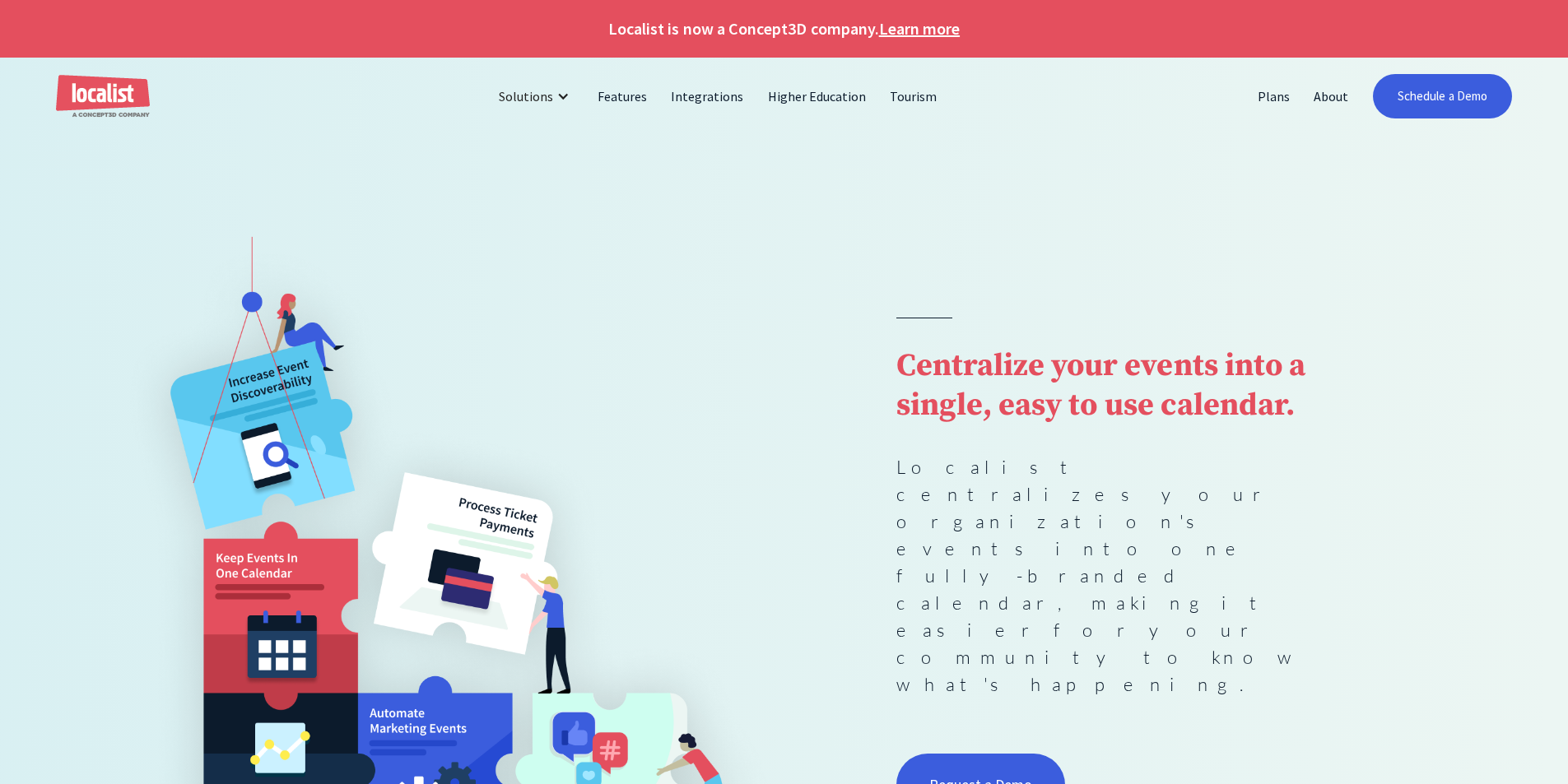
click at [118, 319] on img at bounding box center [447, 543] width 672 height 722
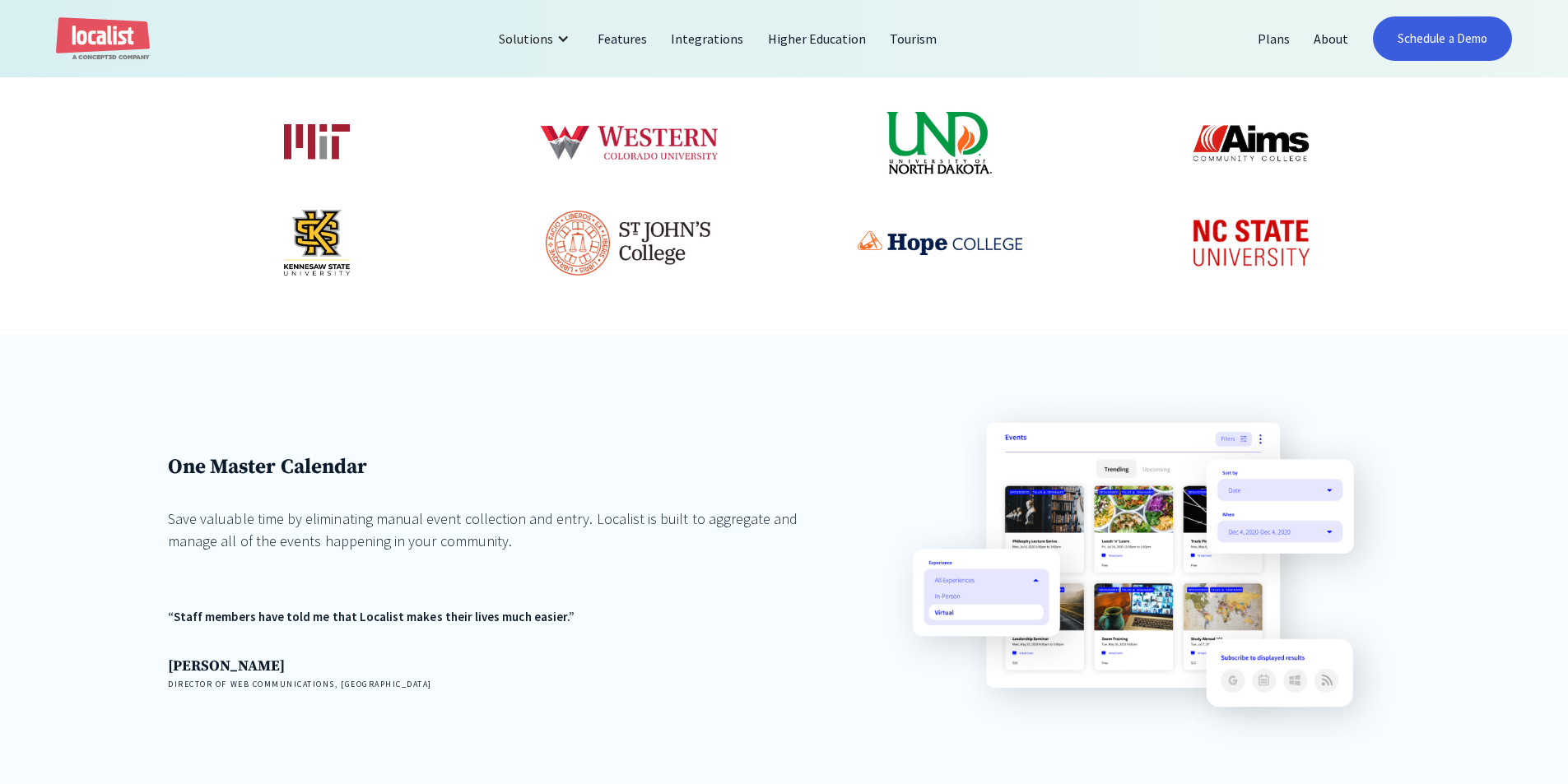
scroll to position [1071, 0]
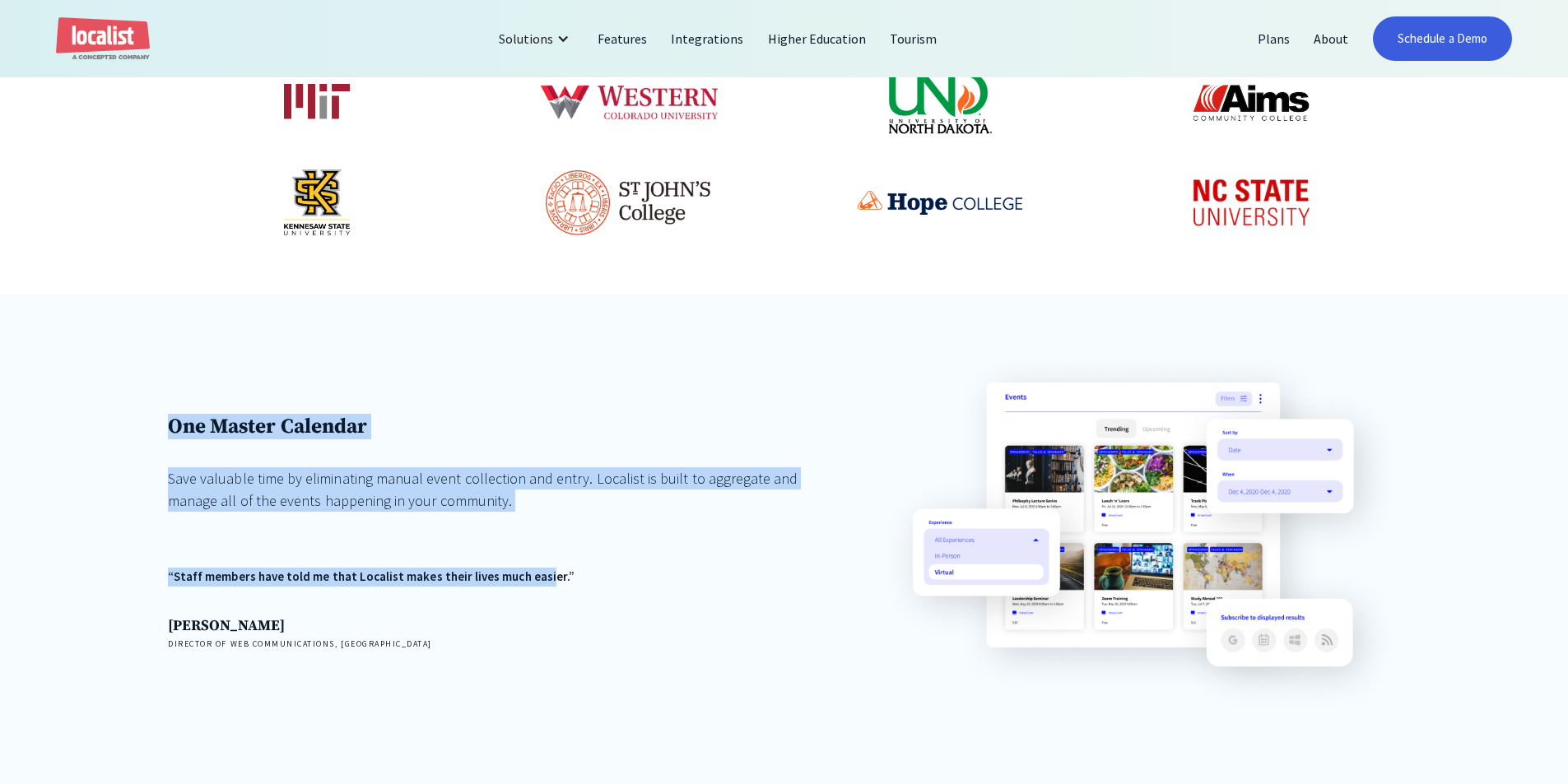
drag, startPoint x: 530, startPoint y: 543, endPoint x: 67, endPoint y: 422, distance: 478.5
click at [67, 422] on div "One Master Calendar Save valuable time by eliminating manual event collection a…" at bounding box center [784, 546] width 1568 height 503
drag, startPoint x: 115, startPoint y: 417, endPoint x: 548, endPoint y: 510, distance: 442.9
click at [548, 510] on div "One Master Calendar Save valuable time by eliminating manual event collection a…" at bounding box center [784, 546] width 1568 height 503
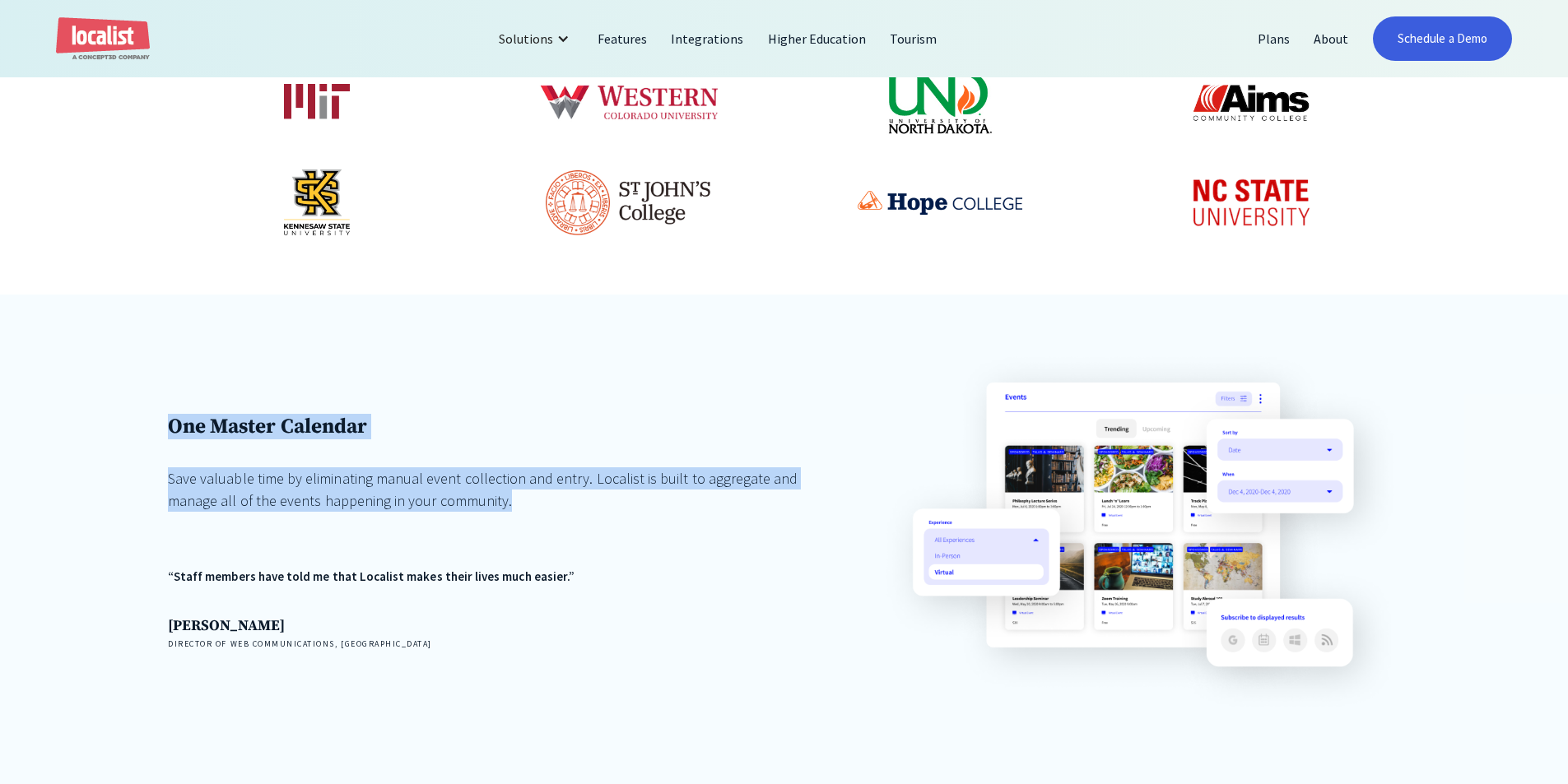
click at [548, 510] on div "Save valuable time by eliminating manual event collection and entry. Localist i…" at bounding box center [485, 489] width 635 height 44
drag, startPoint x: 548, startPoint y: 510, endPoint x: 121, endPoint y: 429, distance: 434.6
click at [121, 429] on div "One Master Calendar Save valuable time by eliminating manual event collection a…" at bounding box center [784, 546] width 1568 height 503
click at [478, 446] on div "One Master Calendar Save valuable time by eliminating manual event collection a…" at bounding box center [485, 532] width 635 height 236
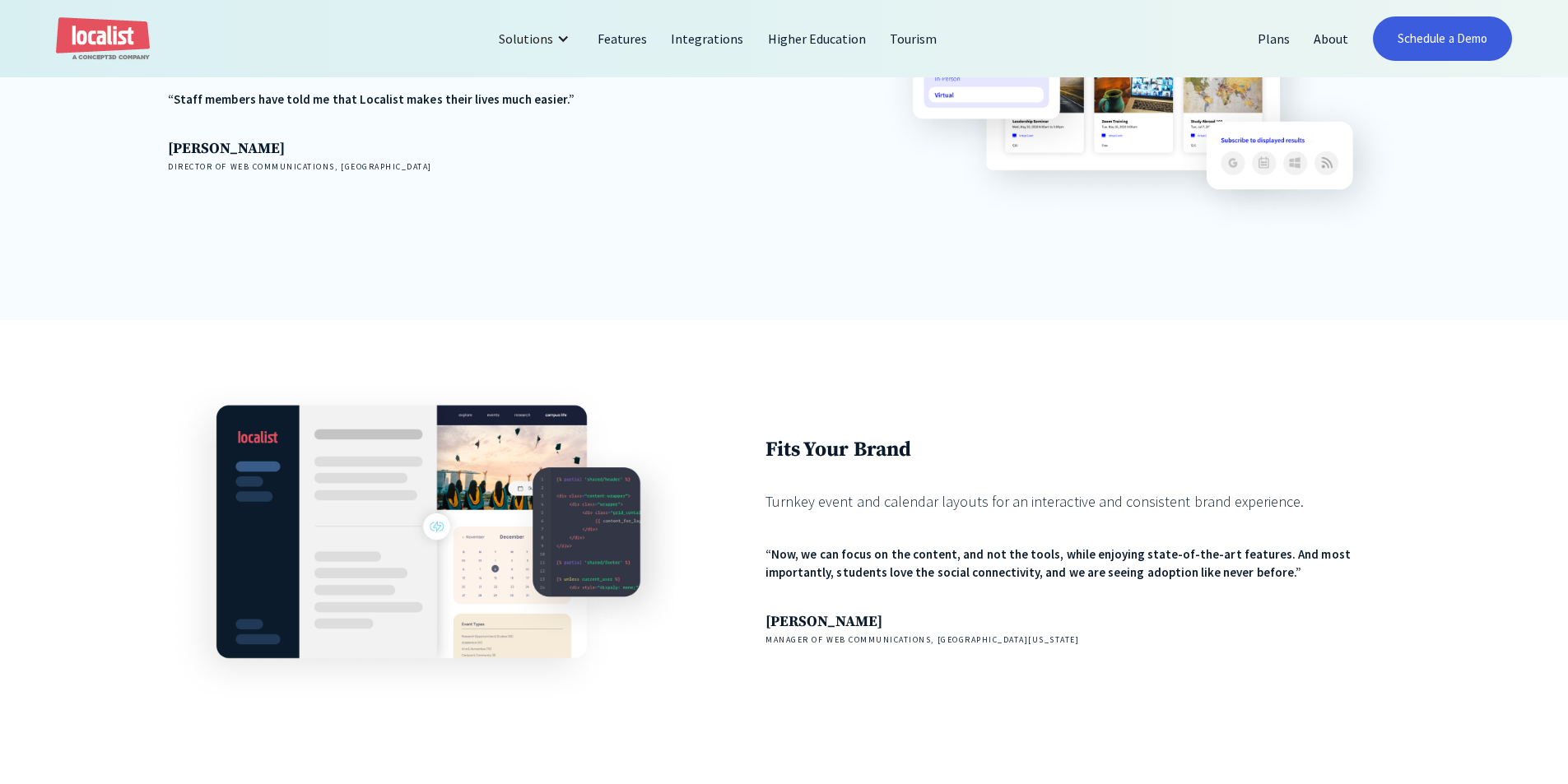
scroll to position [1729, 0]
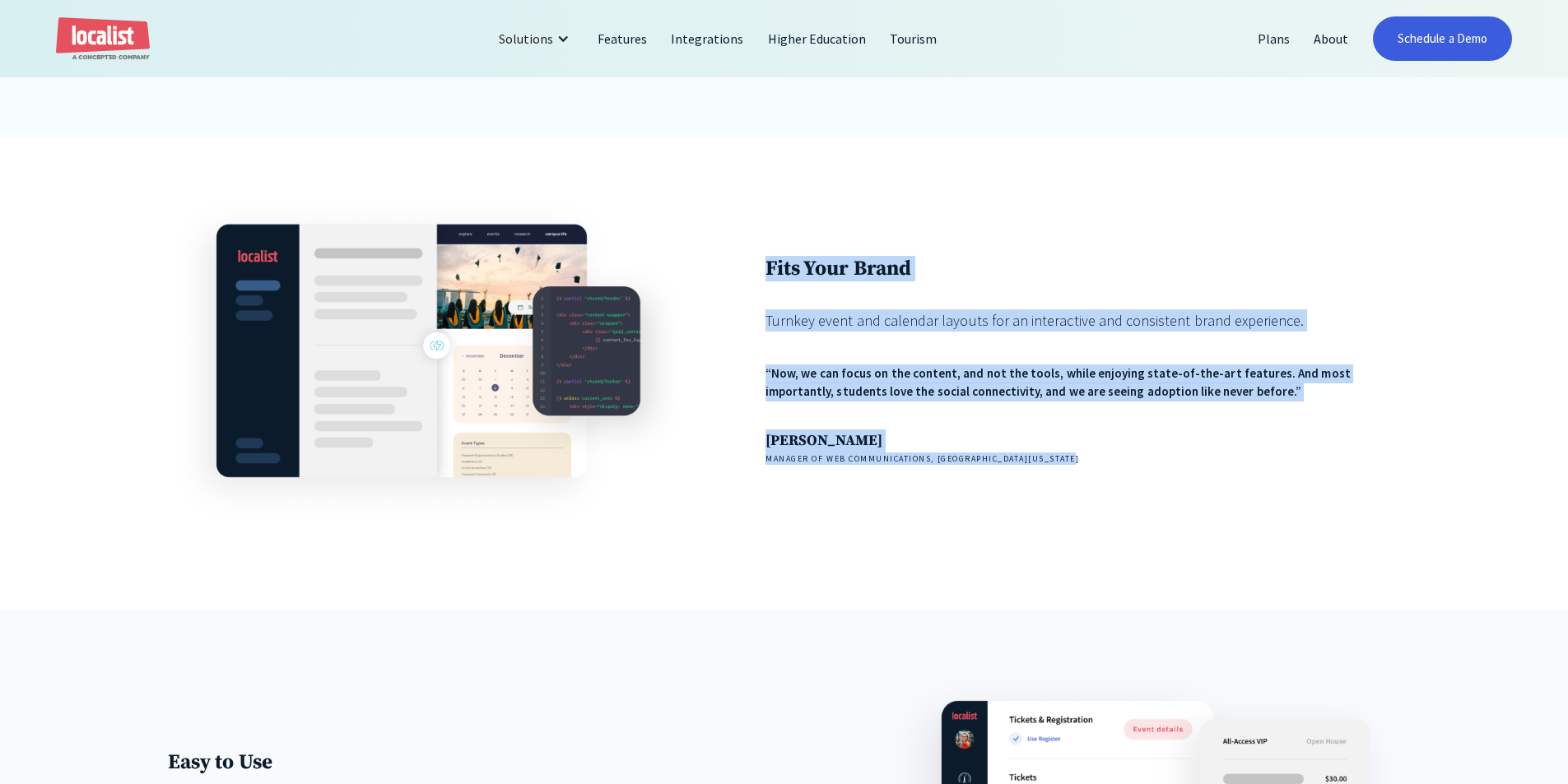
drag, startPoint x: 804, startPoint y: 274, endPoint x: 1145, endPoint y: 474, distance: 395.3
click at [1145, 474] on div "Fits Your Brand Turnkey event and calendar layouts for an interactive and consi…" at bounding box center [784, 360] width 1232 height 330
click at [1145, 474] on div "Fits Your Brand Turnkey event and calendar layouts for an interactive and consi…" at bounding box center [1082, 360] width 635 height 330
drag, startPoint x: 1145, startPoint y: 474, endPoint x: 770, endPoint y: 266, distance: 428.8
click at [770, 266] on div "Fits Your Brand Turnkey event and calendar layouts for an interactive and consi…" at bounding box center [1082, 360] width 635 height 330
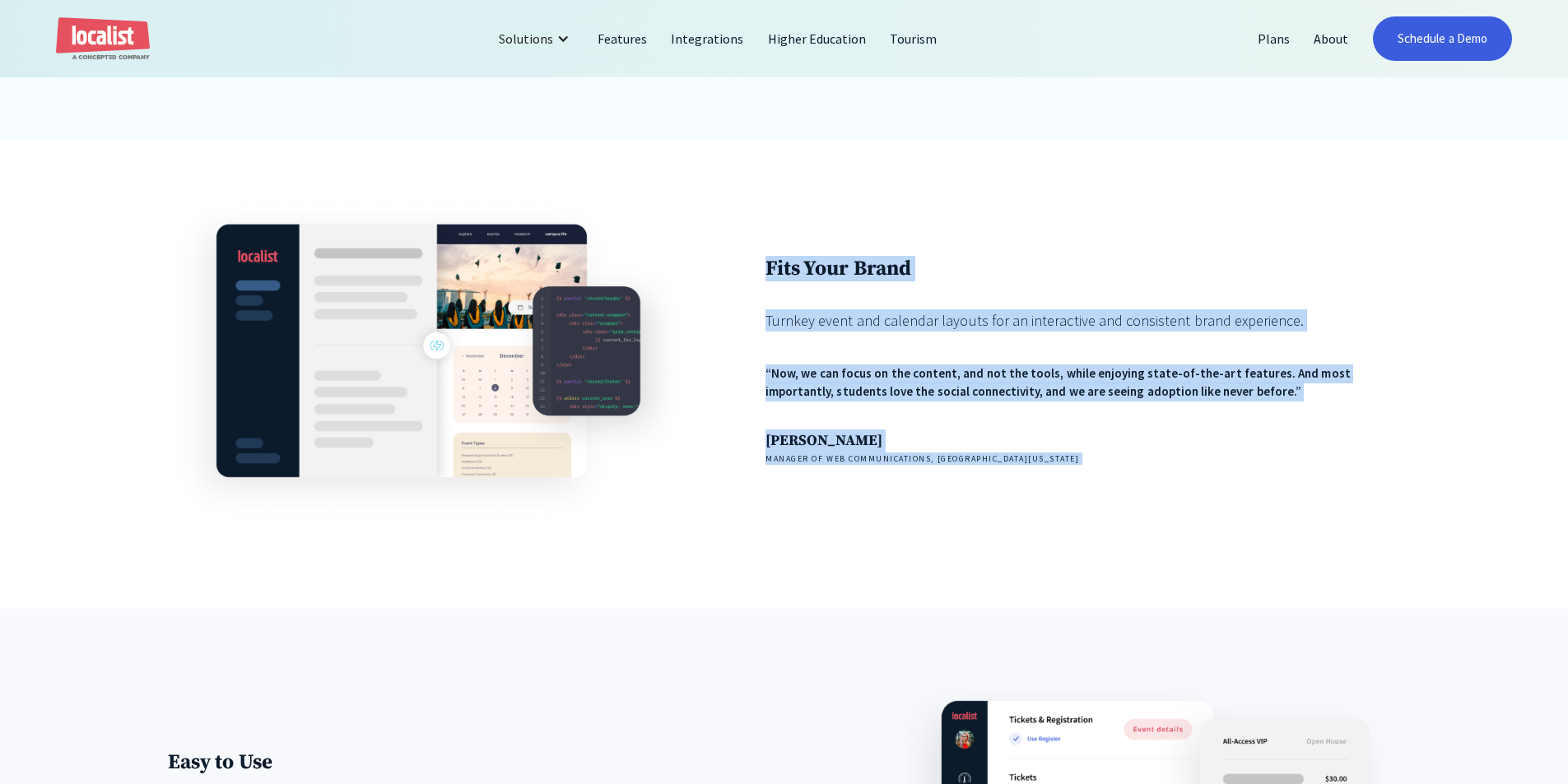
click at [770, 266] on strong "Fits Your Brand" at bounding box center [838, 269] width 145 height 26
drag, startPoint x: 1124, startPoint y: 481, endPoint x: 767, endPoint y: 254, distance: 423.1
click at [759, 251] on div "Fits Your Brand Turnkey event and calendar layouts for an interactive and consi…" at bounding box center [784, 360] width 1232 height 330
click at [766, 259] on div "Fits Your Brand Turnkey event and calendar layouts for an interactive and consi…" at bounding box center [1082, 360] width 635 height 330
drag, startPoint x: 757, startPoint y: 265, endPoint x: 1098, endPoint y: 513, distance: 421.6
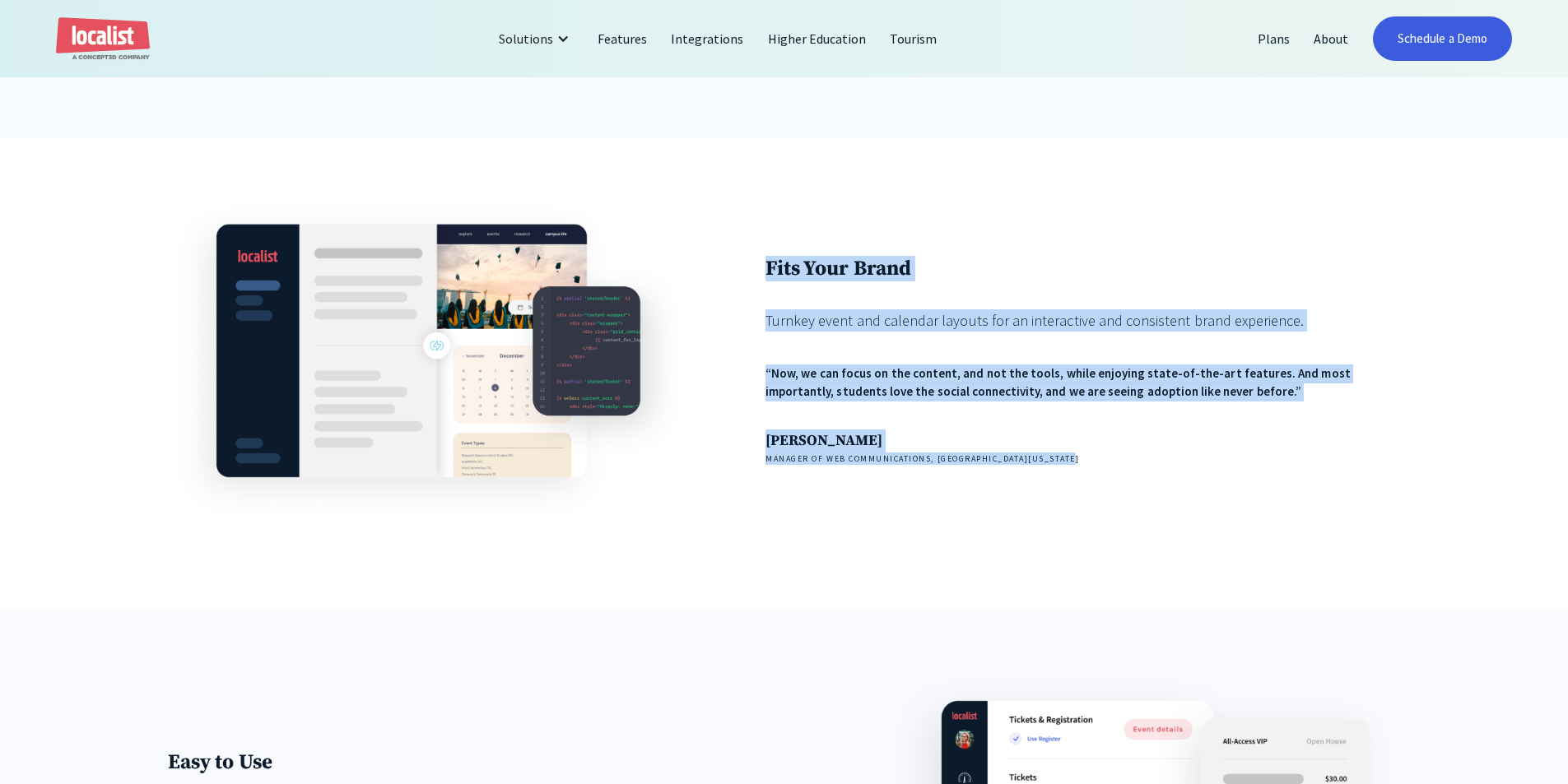
click at [1098, 513] on div "Fits Your Brand Turnkey event and calendar layouts for an interactive and consi…" at bounding box center [784, 360] width 1232 height 330
click at [1018, 360] on div "Fits Your Brand Turnkey event and calendar layouts for an interactive and consi…" at bounding box center [1082, 360] width 635 height 209
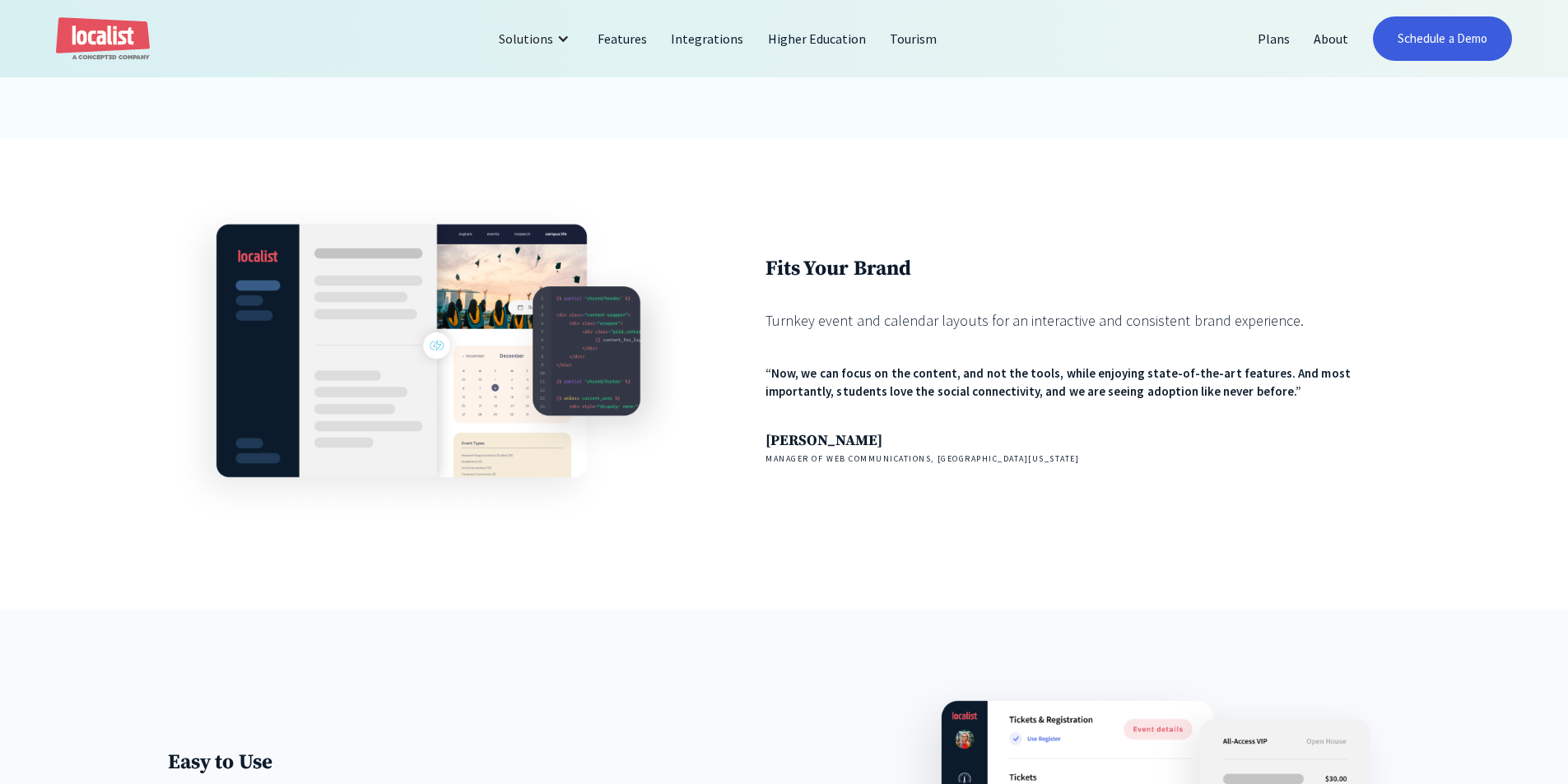
click at [137, 549] on div "Fits Your Brand Turnkey event and calendar layouts for an interactive and consi…" at bounding box center [784, 374] width 1568 height 470
click at [177, 512] on img at bounding box center [427, 360] width 519 height 330
click at [227, 515] on img at bounding box center [427, 360] width 519 height 330
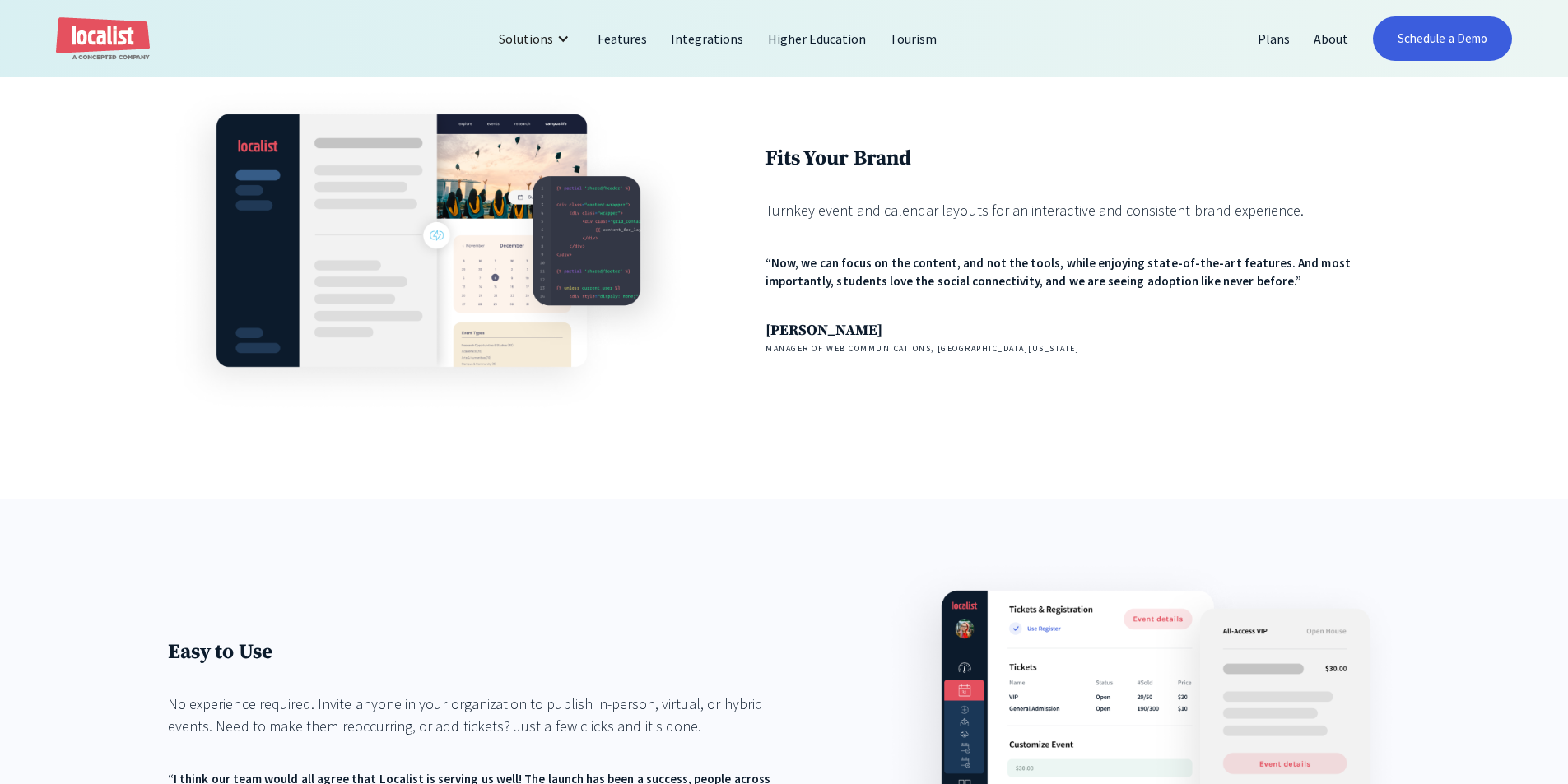
scroll to position [1975, 0]
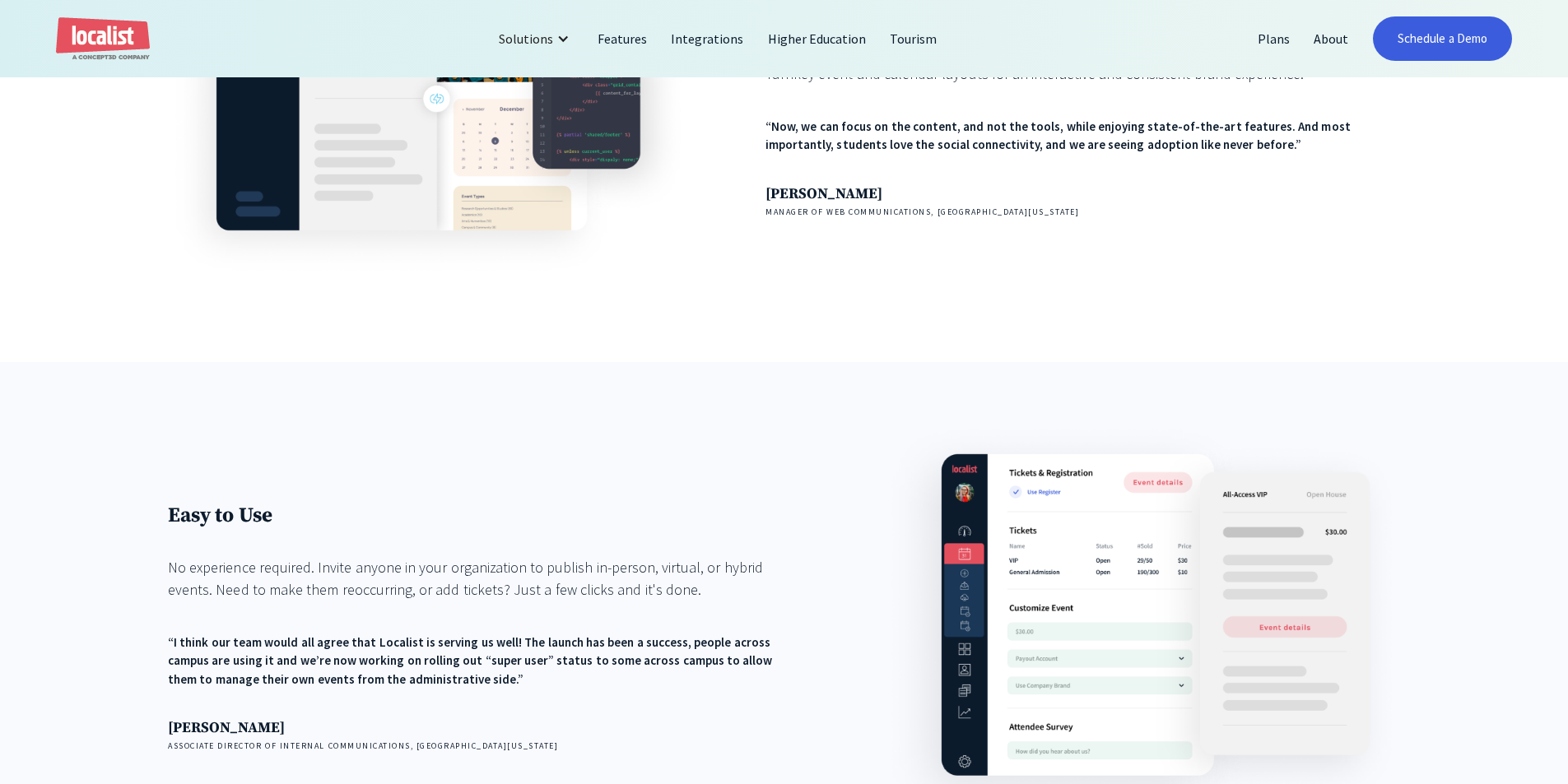
click at [214, 453] on div "Easy to Use No experience required. Invite anyone in your organization to publi…" at bounding box center [485, 627] width 635 height 418
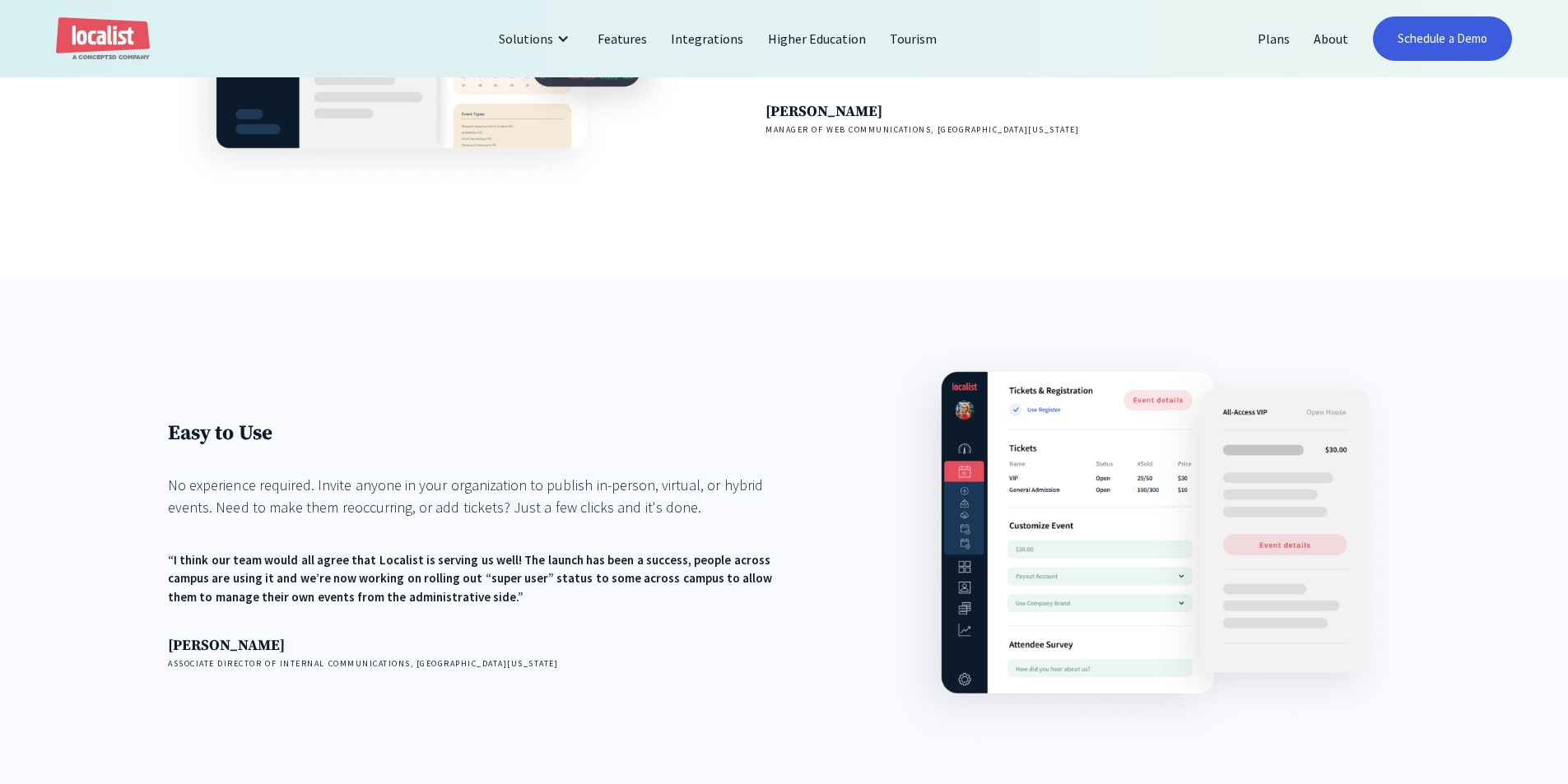
click at [332, 464] on div "Easy to Use No experience required. Invite anyone in your organization to publi…" at bounding box center [485, 546] width 635 height 250
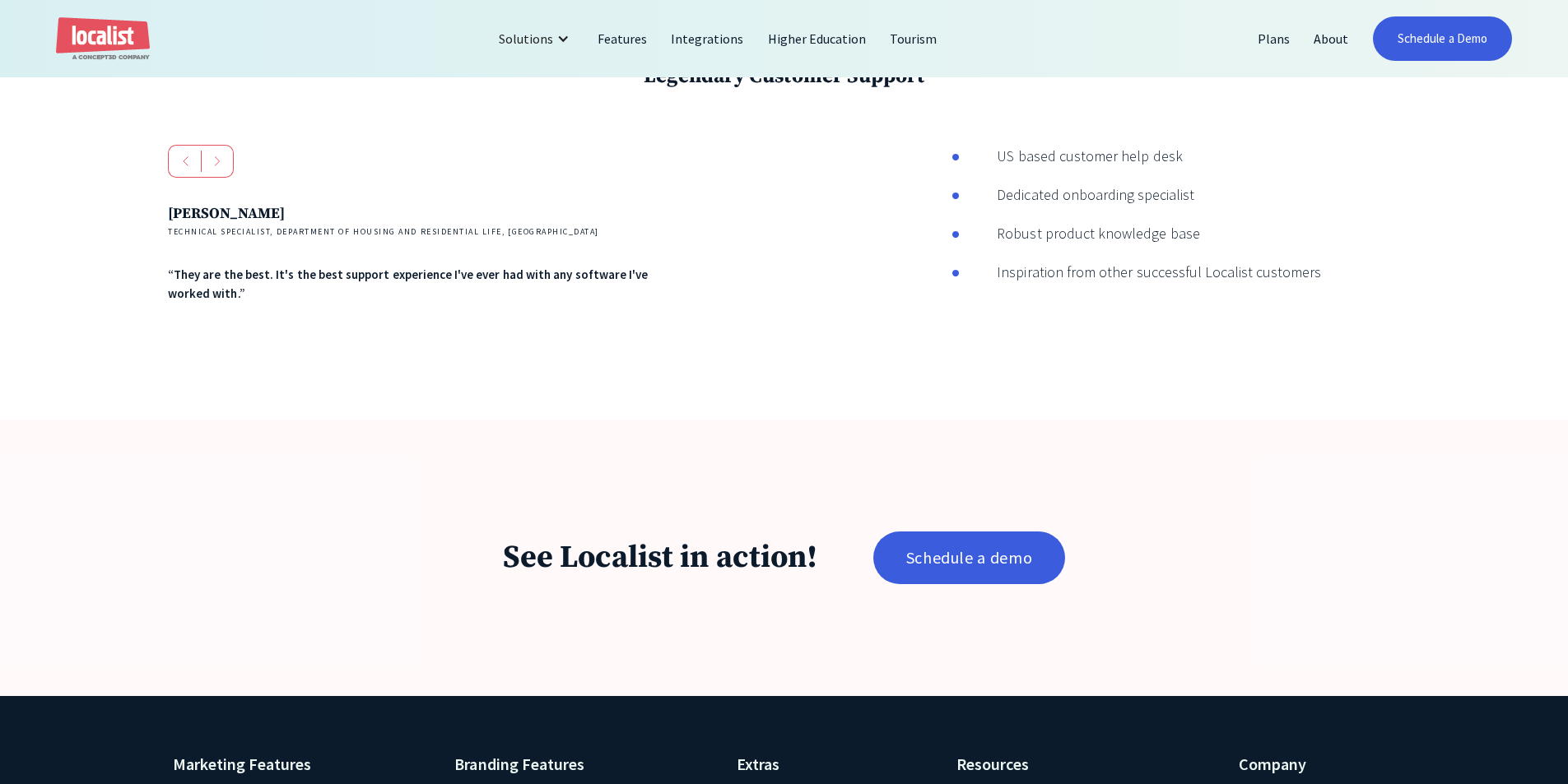
scroll to position [2881, 0]
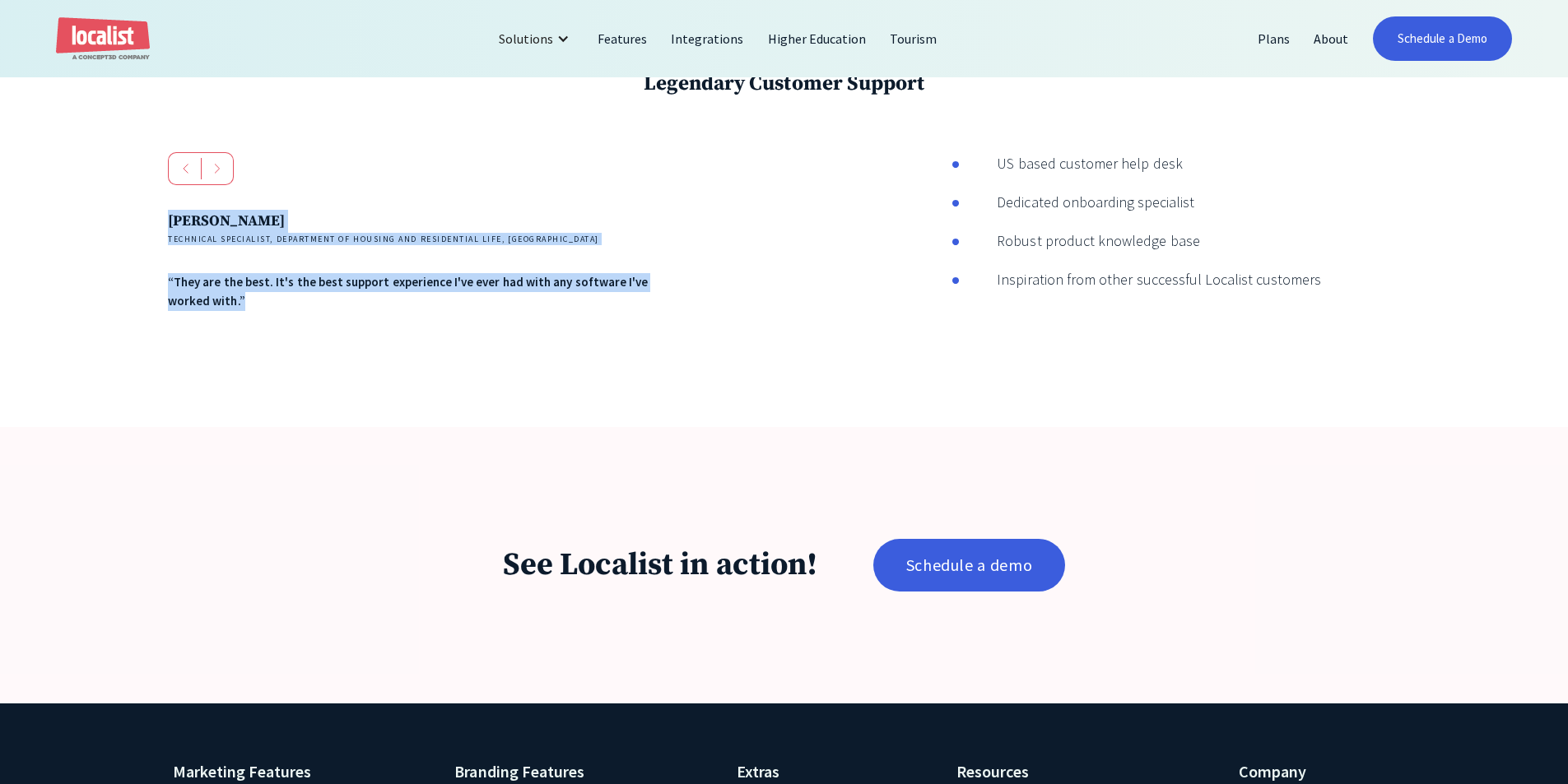
drag, startPoint x: 529, startPoint y: 348, endPoint x: 131, endPoint y: 173, distance: 434.8
click at [131, 173] on div "Legendary Customer Support [PERSON_NAME] Technical Specialist, Department of Ho…" at bounding box center [784, 221] width 1568 height 412
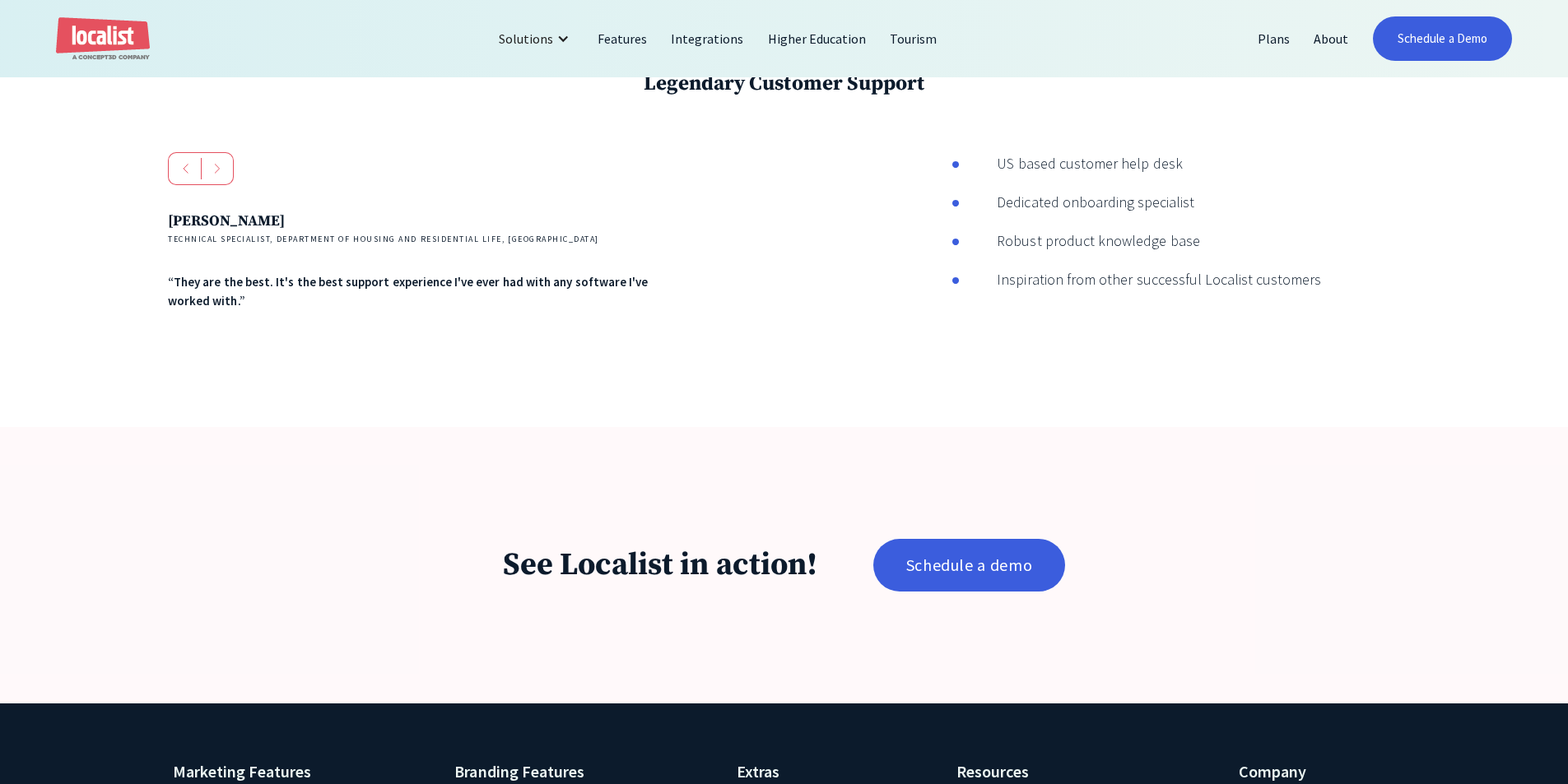
drag, startPoint x: 131, startPoint y: 173, endPoint x: 135, endPoint y: 182, distance: 9.8
click at [131, 175] on div "Legendary Customer Support [PERSON_NAME] Technical Specialist, Department of Ho…" at bounding box center [784, 221] width 1568 height 412
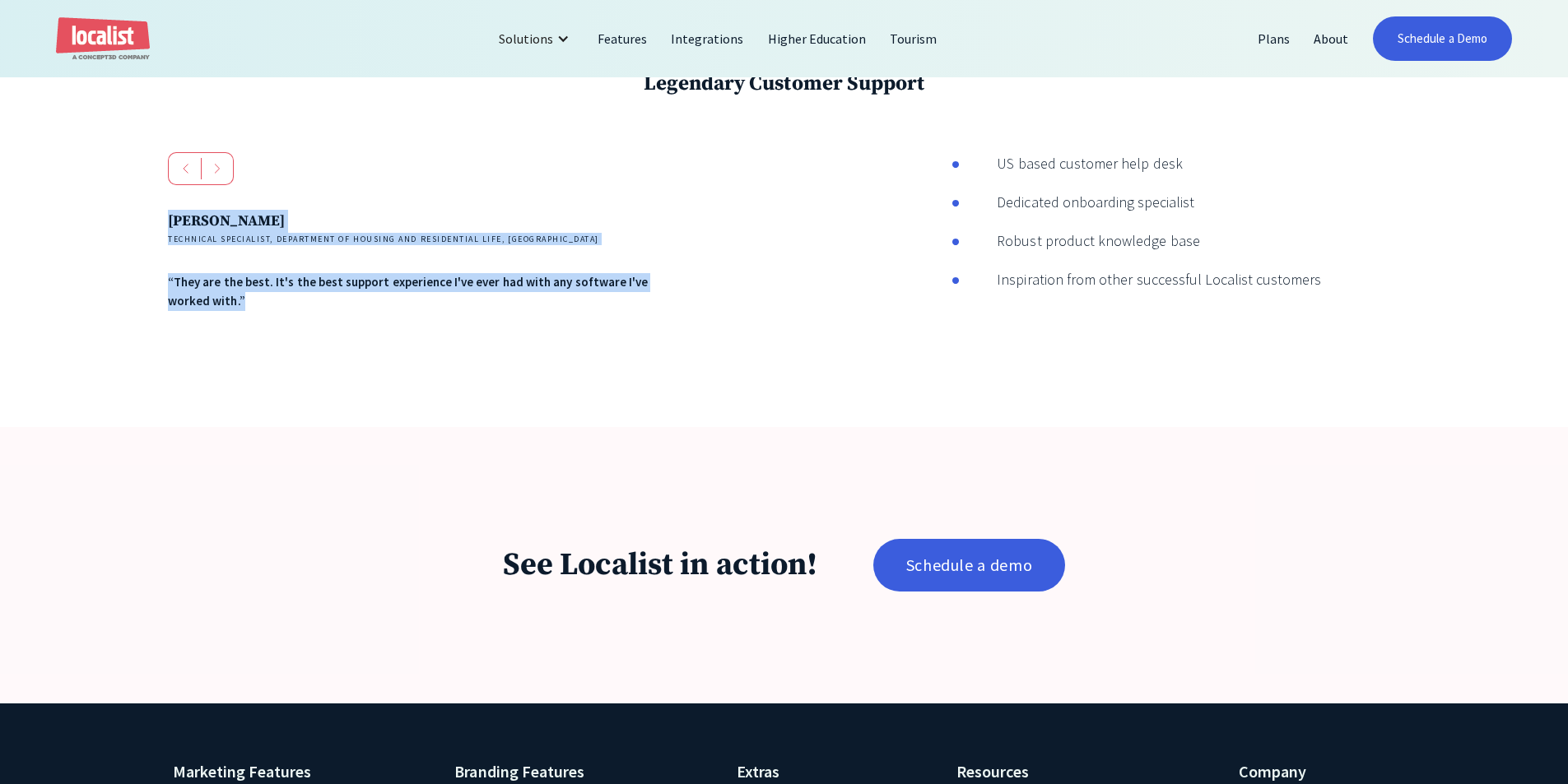
drag, startPoint x: 156, startPoint y: 235, endPoint x: 463, endPoint y: 418, distance: 357.4
click at [464, 418] on div "Legendary Customer Support [PERSON_NAME] Technical Specialist, Department of Ho…" at bounding box center [784, 221] width 1568 height 412
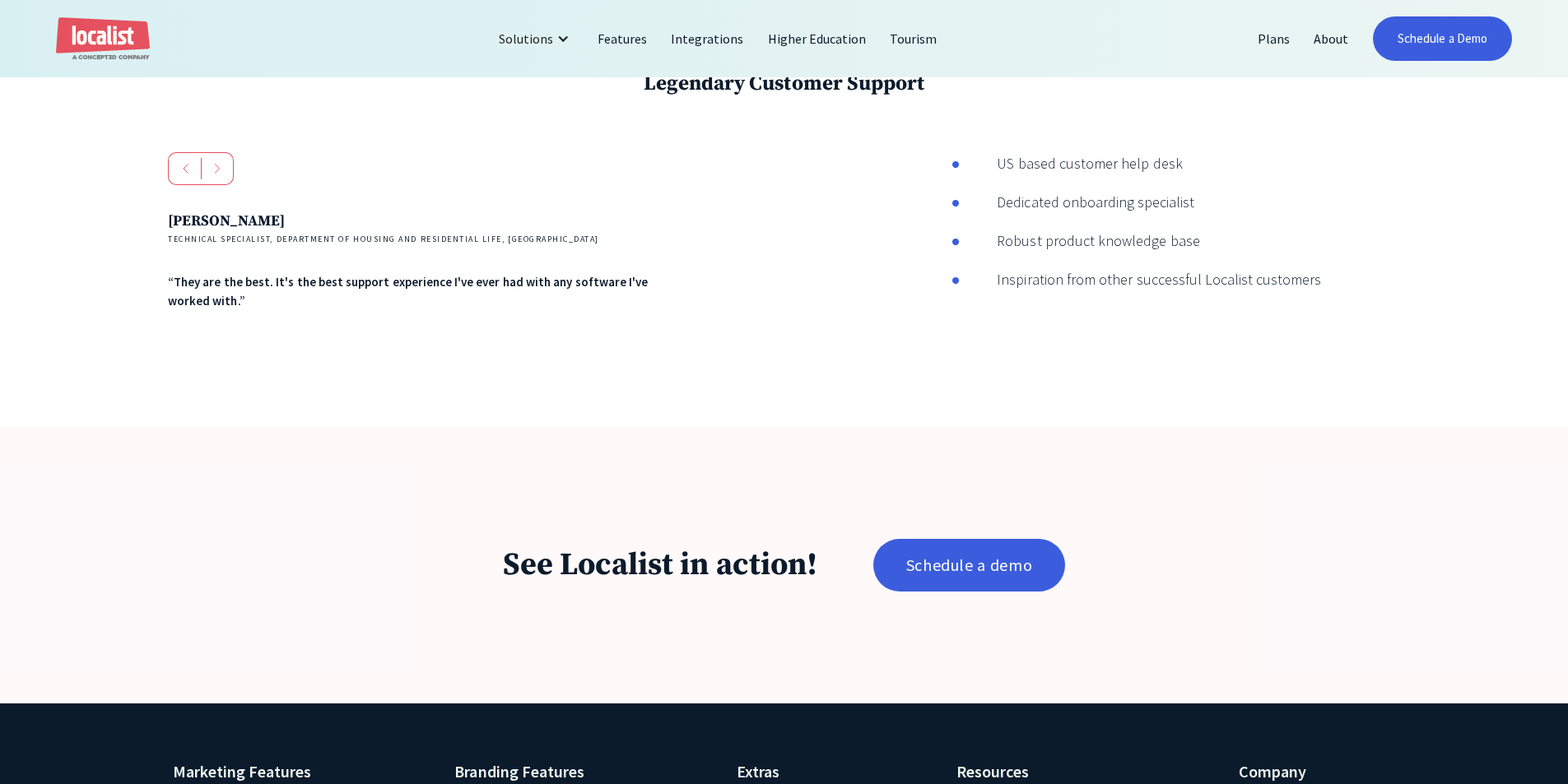
click at [462, 417] on div "Legendary Customer Support [PERSON_NAME] Technical Specialist, Department of Ho…" at bounding box center [784, 221] width 1568 height 412
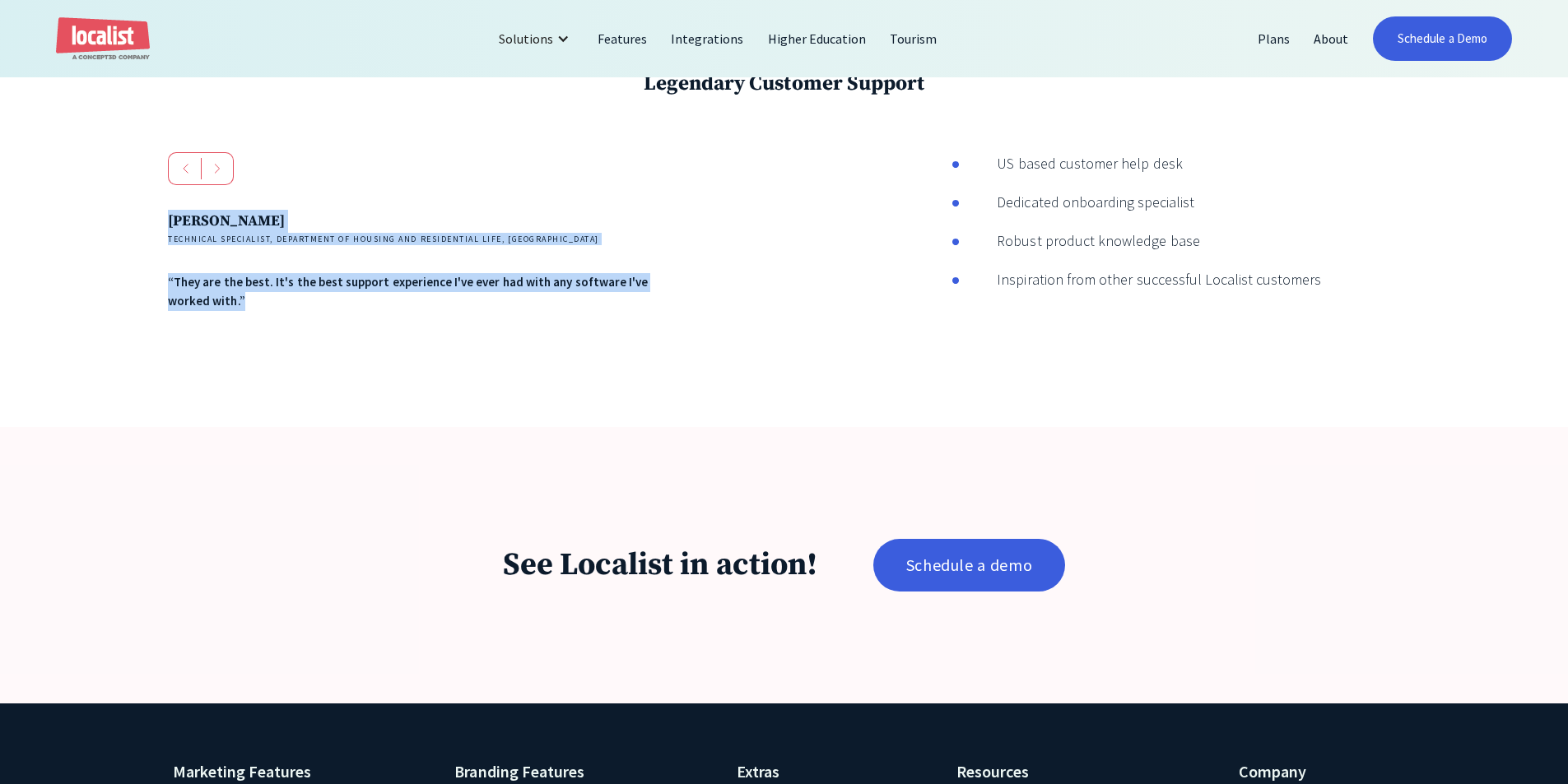
drag, startPoint x: 397, startPoint y: 399, endPoint x: 131, endPoint y: 209, distance: 326.9
click at [125, 202] on div "Legendary Customer Support [PERSON_NAME] Technical Specialist, Department of Ho…" at bounding box center [784, 221] width 1568 height 412
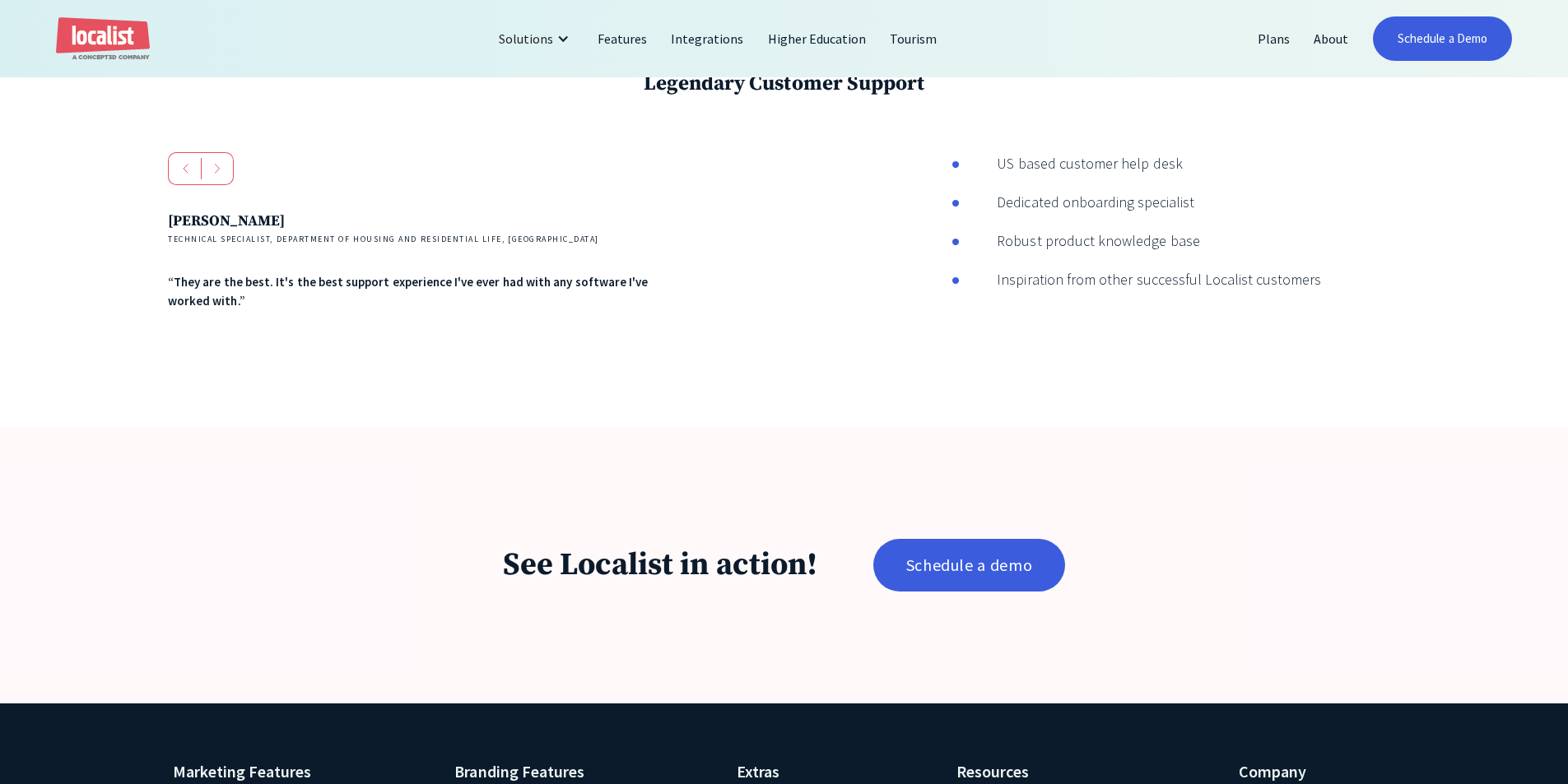
click at [131, 209] on div "Legendary Customer Support [PERSON_NAME] Technical Specialist, Department of Ho…" at bounding box center [784, 221] width 1568 height 412
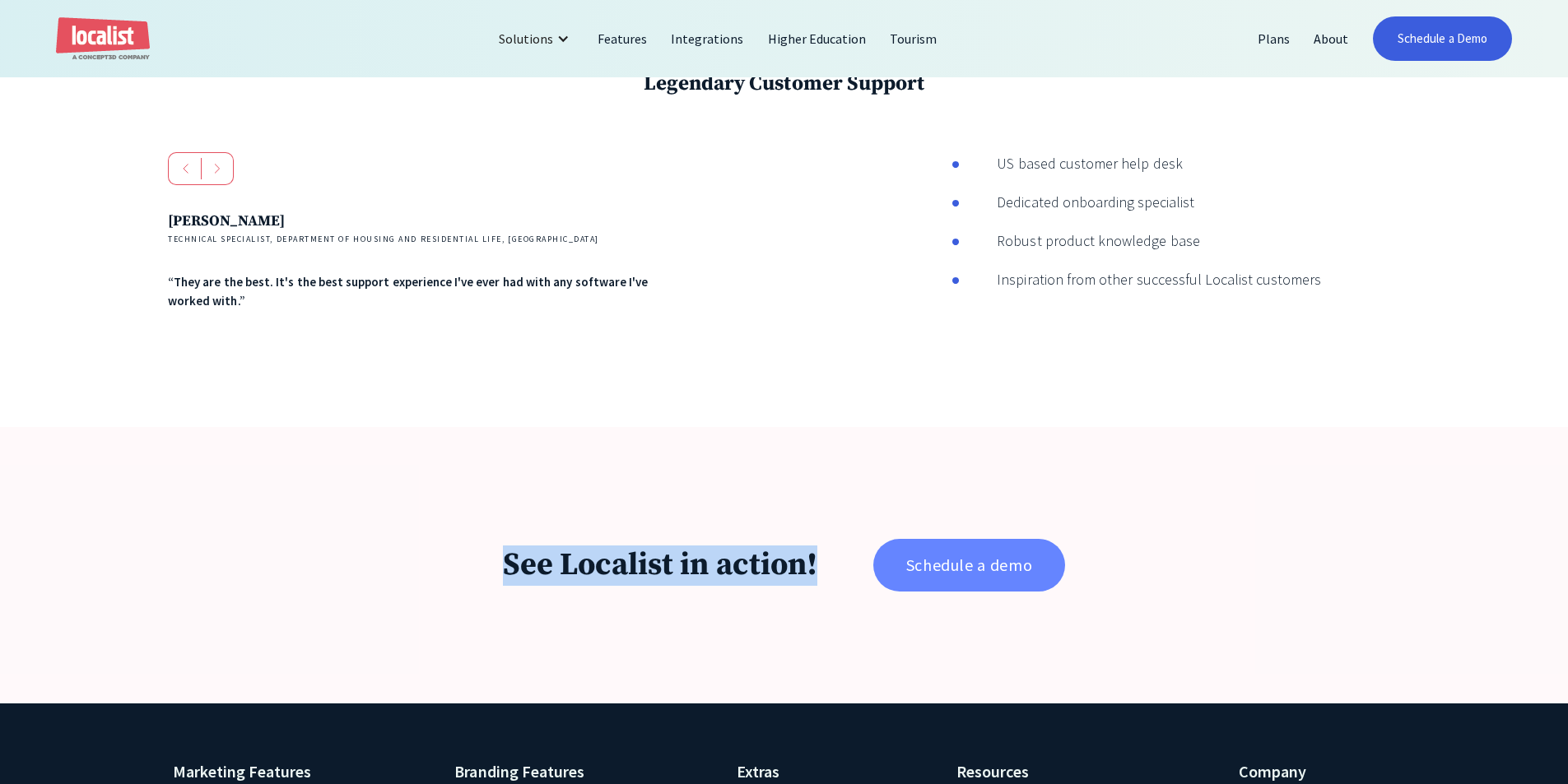
drag, startPoint x: 483, startPoint y: 552, endPoint x: 900, endPoint y: 588, distance: 418.6
click at [900, 588] on div "See Localist in action! Schedule a demo" at bounding box center [784, 565] width 1568 height 277
click at [820, 608] on div "See Localist in action! Schedule a demo" at bounding box center [784, 565] width 1568 height 277
drag, startPoint x: 820, startPoint y: 608, endPoint x: 437, endPoint y: 555, distance: 386.6
click at [437, 555] on div "See Localist in action! Schedule a demo" at bounding box center [784, 565] width 1568 height 277
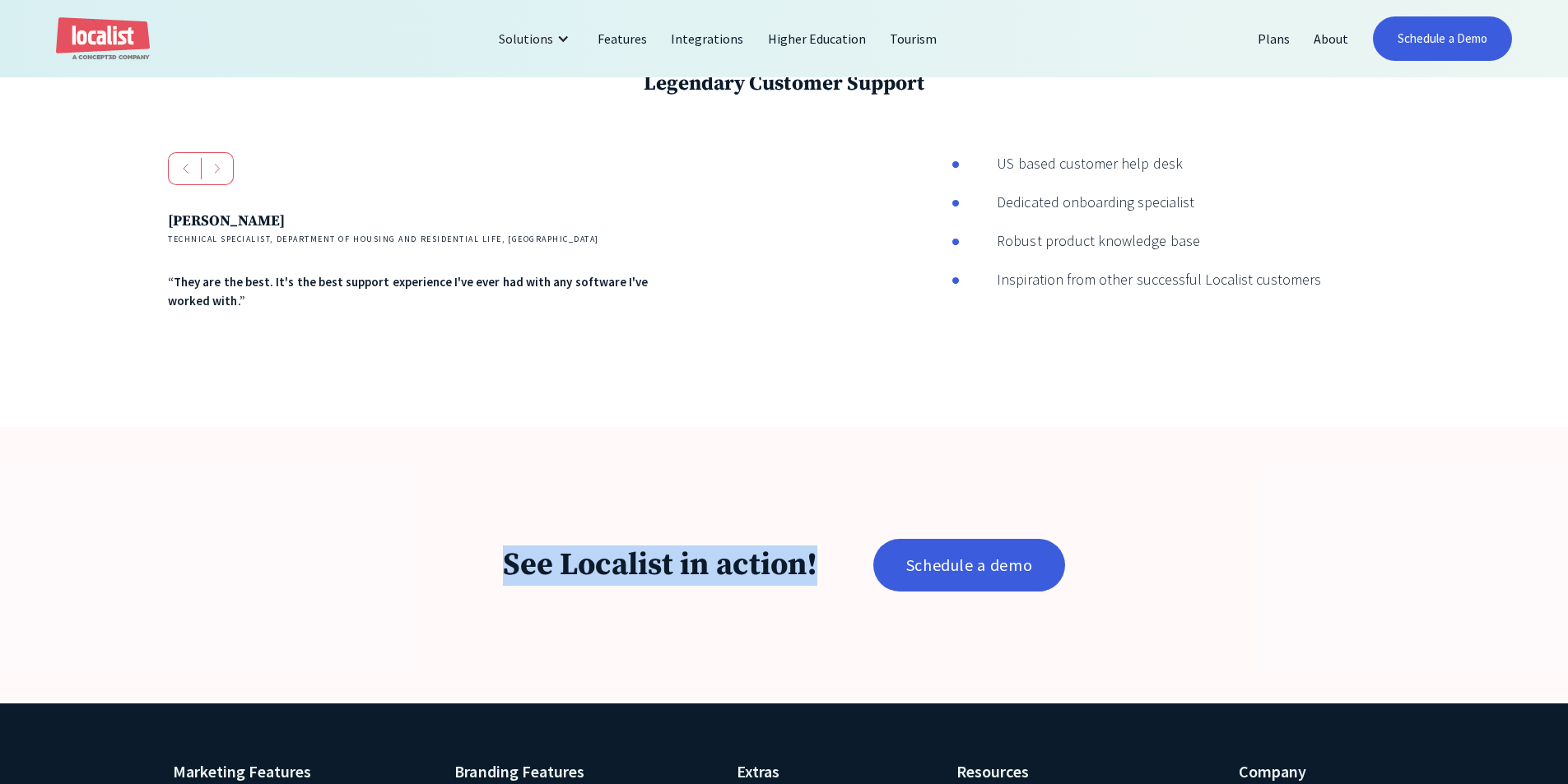
click at [437, 555] on div "See Localist in action! Schedule a demo" at bounding box center [784, 565] width 1344 height 53
click at [168, 483] on div "See Localist in action! Schedule a demo" at bounding box center [784, 565] width 1568 height 277
